Goal: Find specific page/section: Find specific page/section

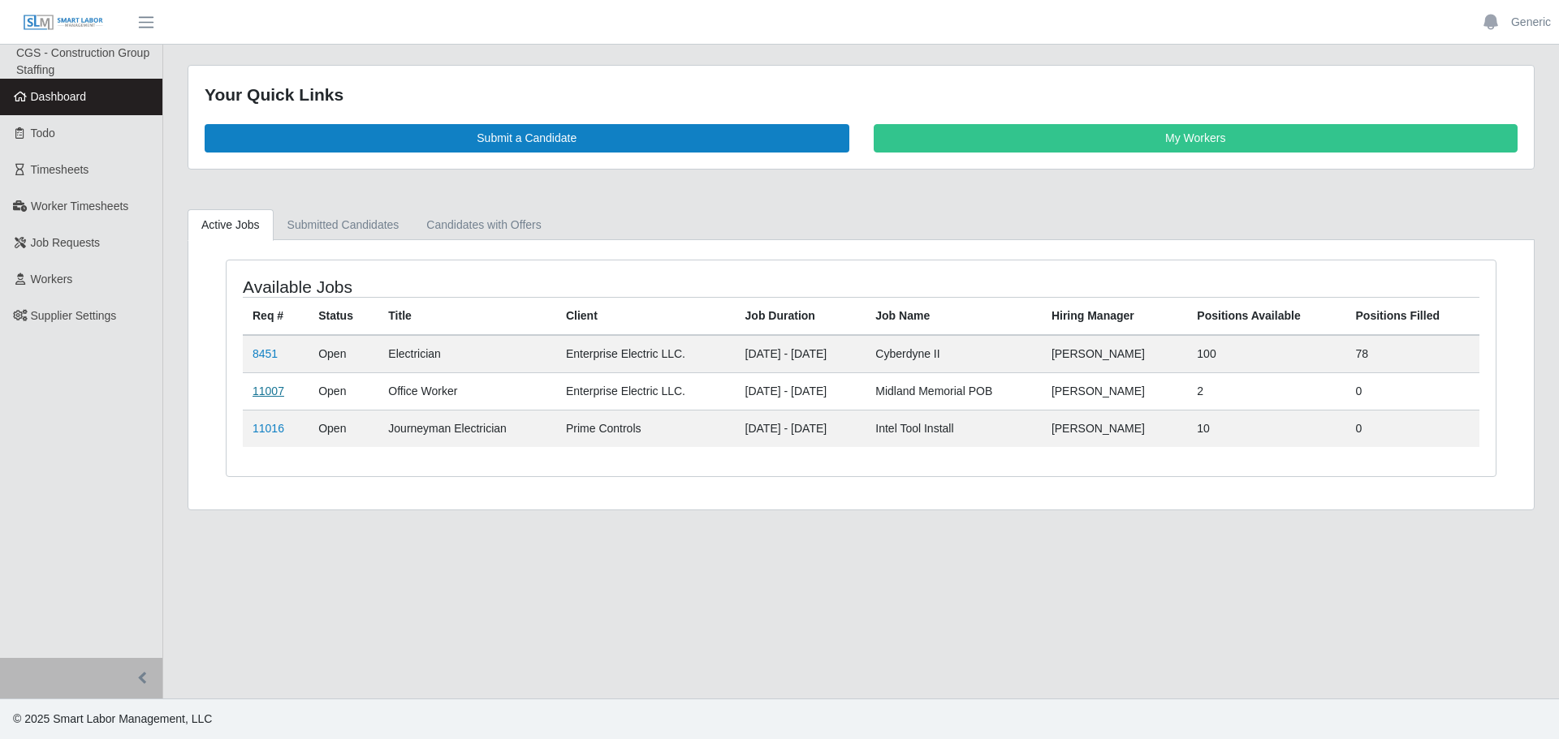
click at [268, 386] on link "11007" at bounding box center [268, 391] width 32 height 13
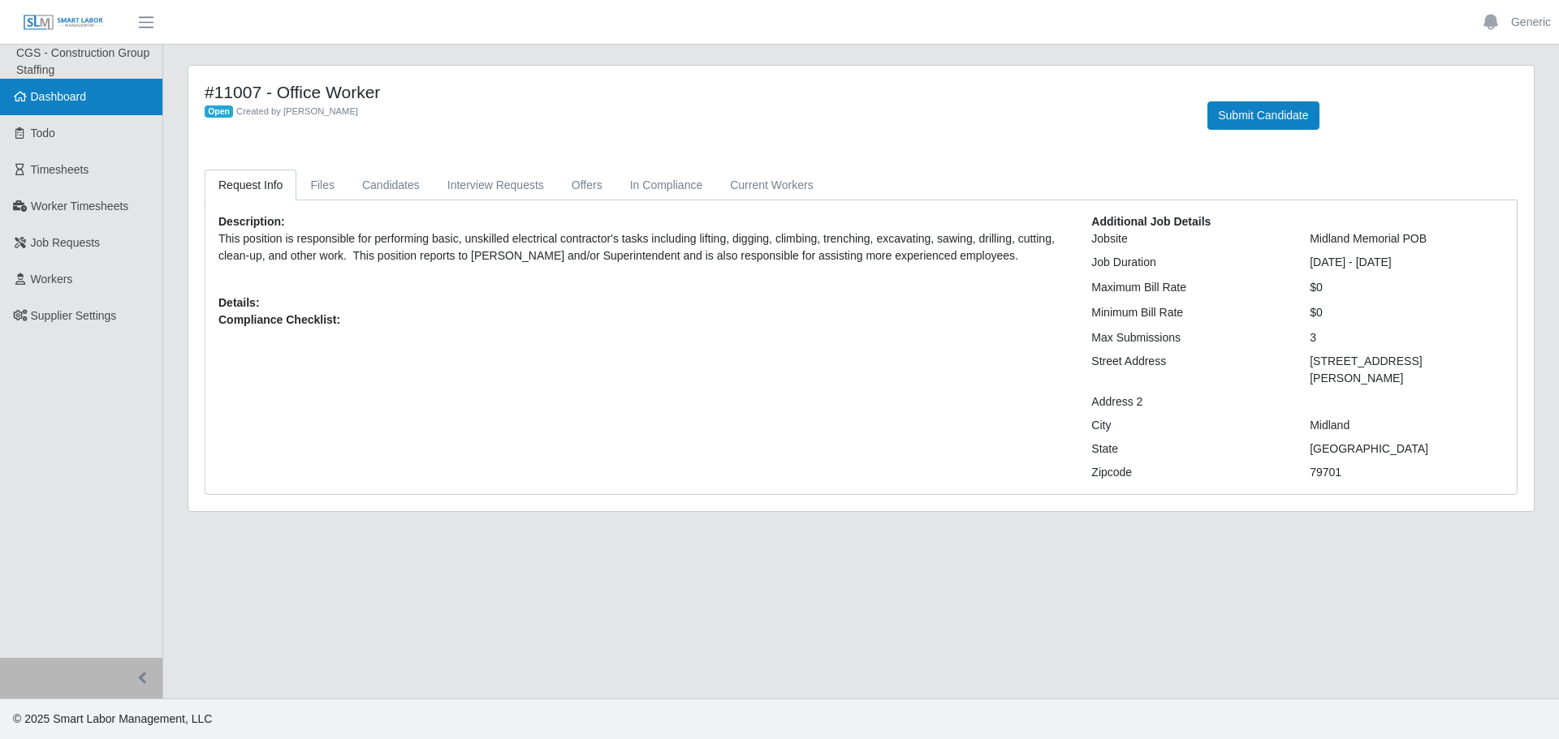
click at [108, 96] on link "Dashboard" at bounding box center [81, 97] width 162 height 37
